Goal: Task Accomplishment & Management: Use online tool/utility

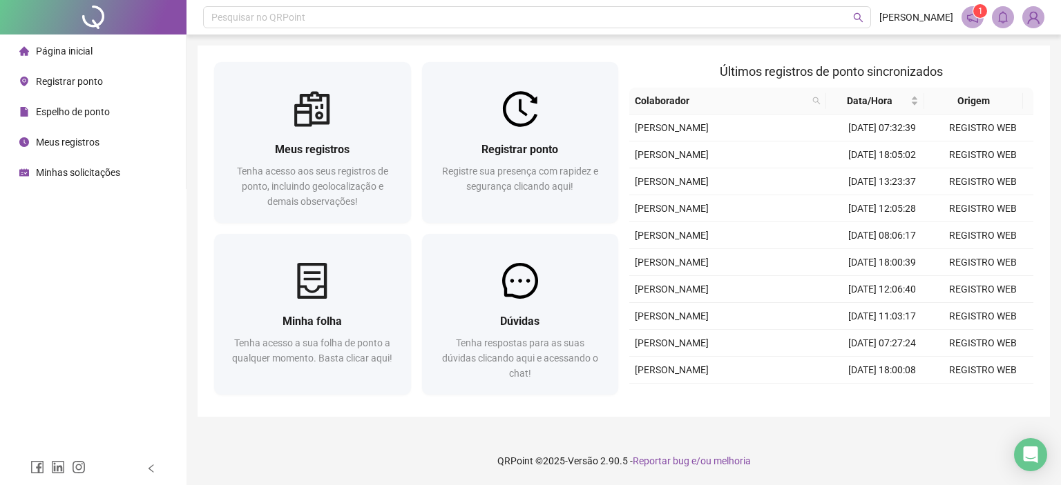
click at [635, 436] on div "Pesquisar no QRPoint VANESSA VASCONCELOS 1 Meus registros Tenha acesso aos seus…" at bounding box center [623, 242] width 874 height 485
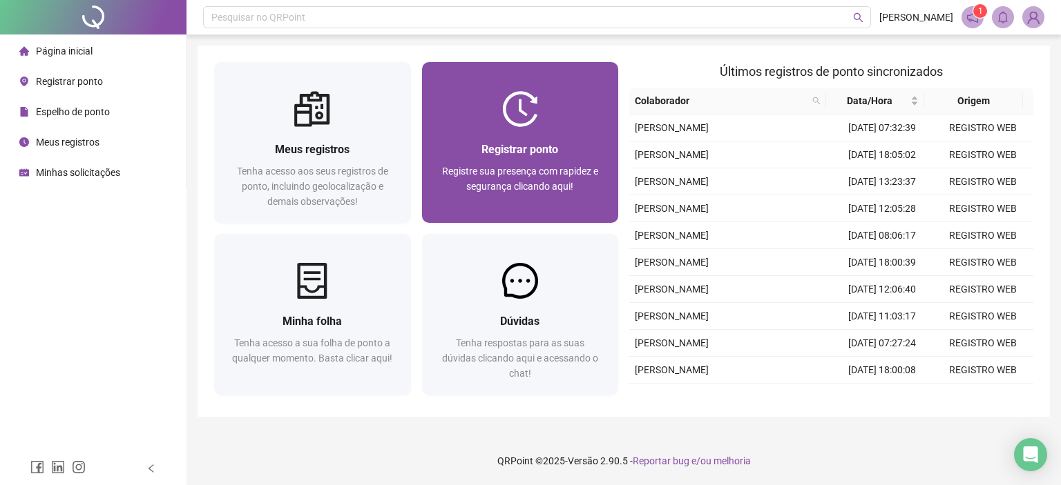
click at [590, 164] on div "Registre sua presença com rapidez e segurança clicando aqui!" at bounding box center [521, 187] width 164 height 46
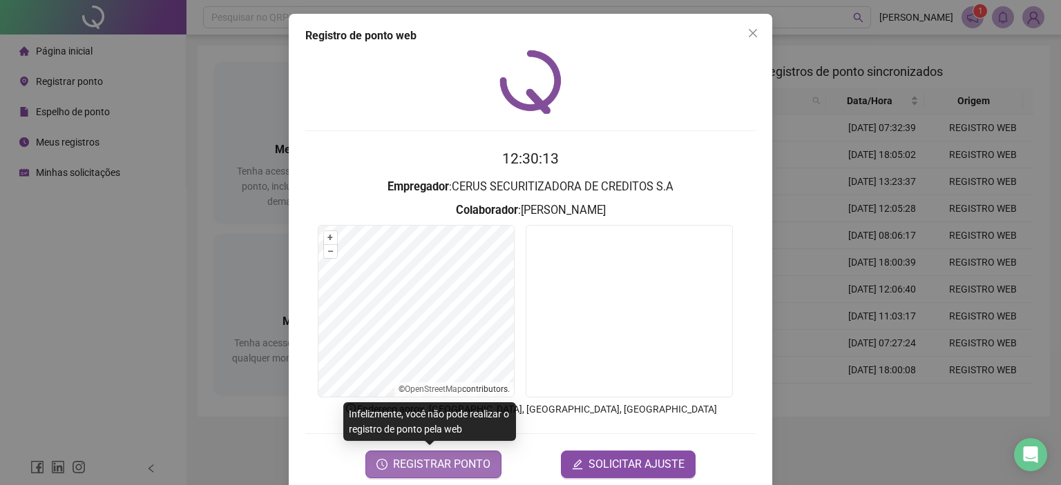
click at [434, 472] on button "REGISTRAR PONTO" at bounding box center [433, 465] width 136 height 28
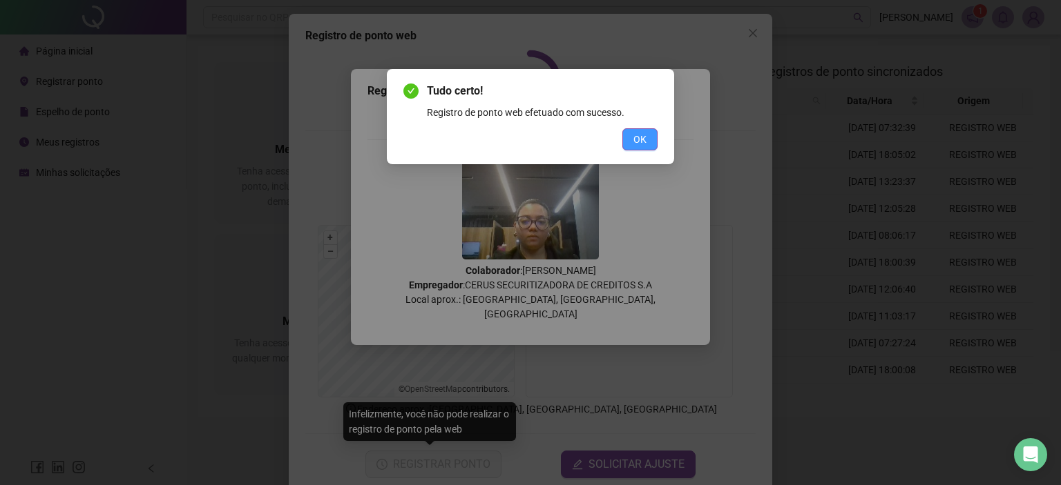
click at [642, 140] on span "OK" at bounding box center [639, 139] width 13 height 15
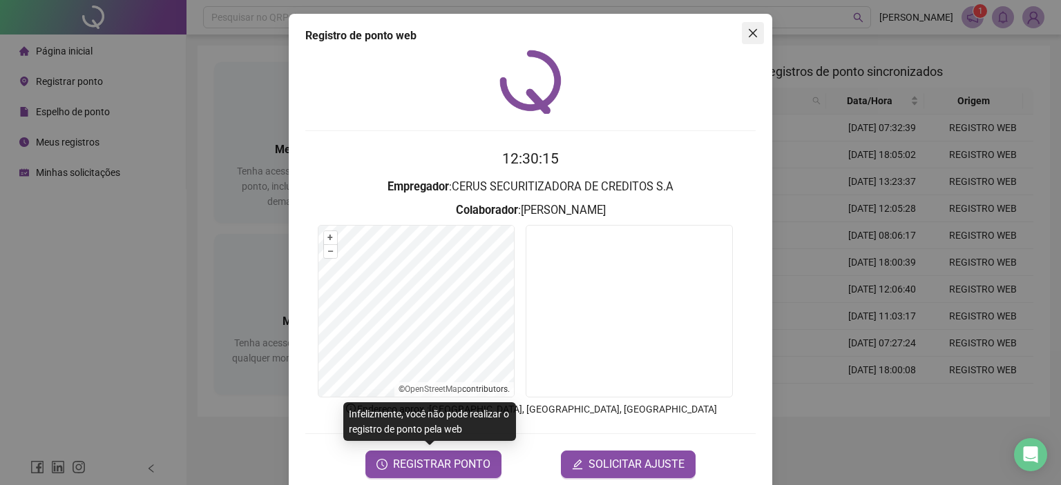
click at [747, 38] on icon "close" at bounding box center [752, 33] width 11 height 11
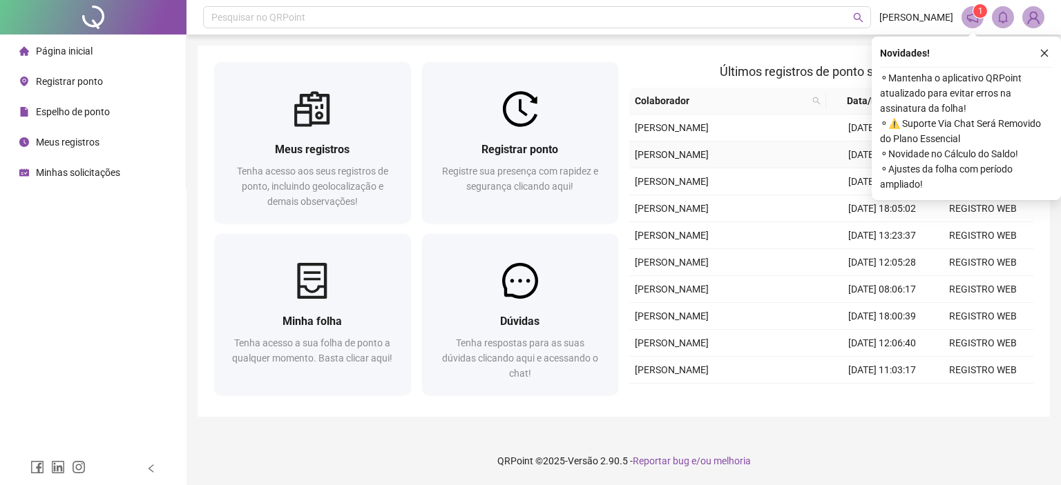
click at [724, 165] on td "[PERSON_NAME]" at bounding box center [730, 155] width 202 height 27
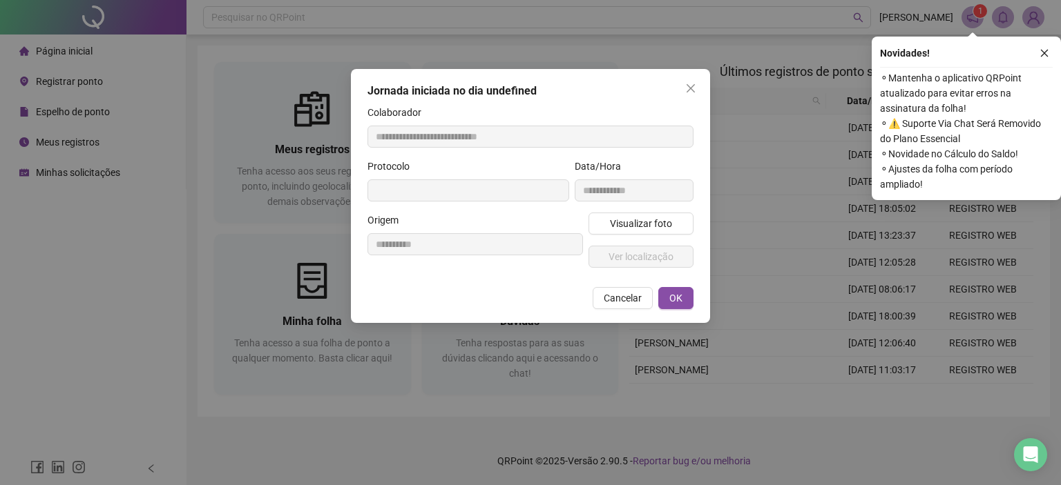
type input "**********"
click at [694, 84] on button "Close" at bounding box center [691, 88] width 22 height 22
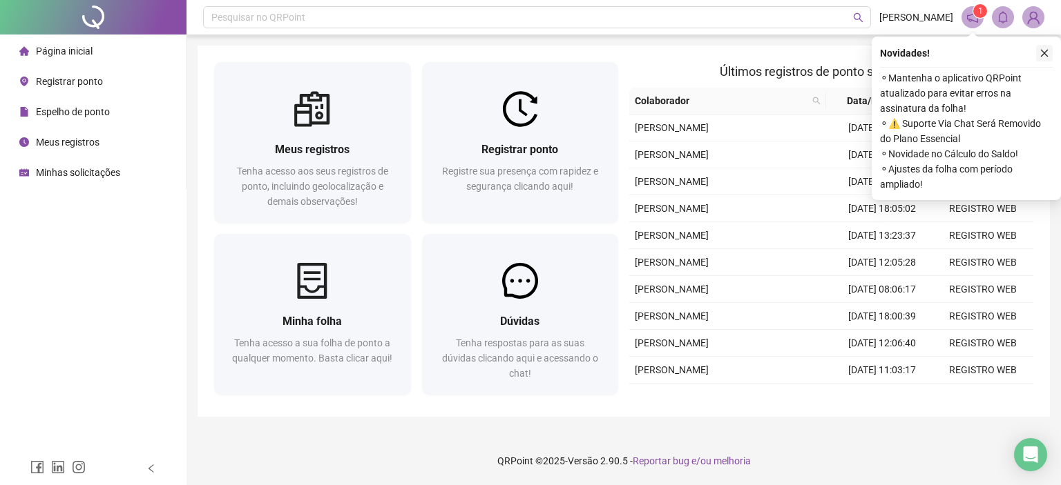
click at [1043, 52] on icon "close" at bounding box center [1045, 54] width 8 height 8
